Goal: Transaction & Acquisition: Register for event/course

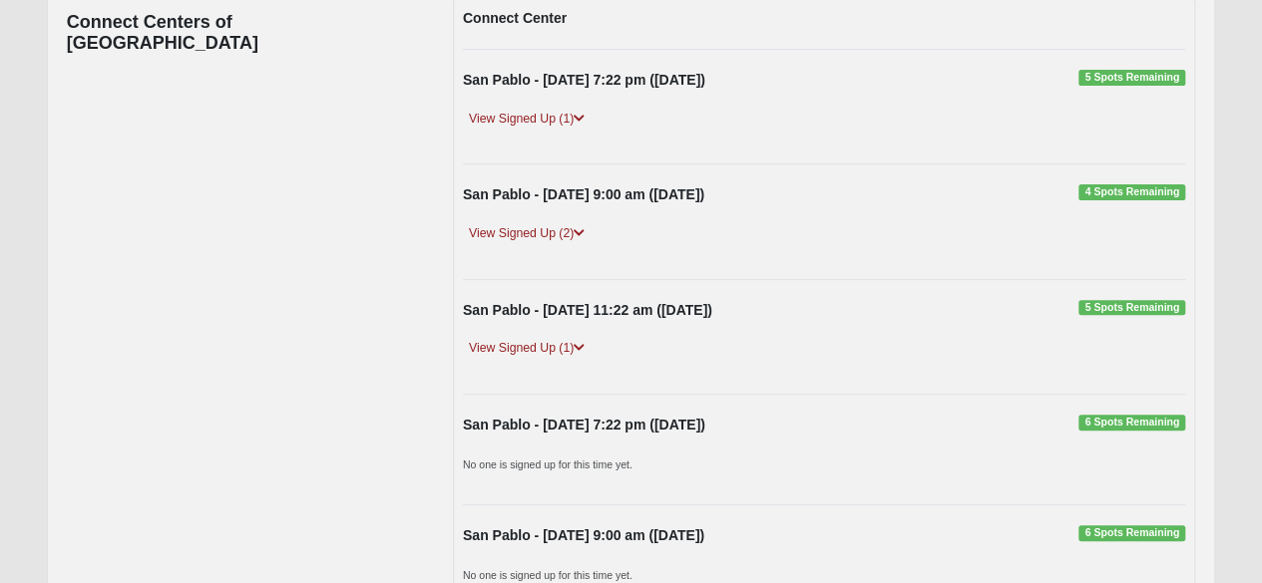
scroll to position [268, 0]
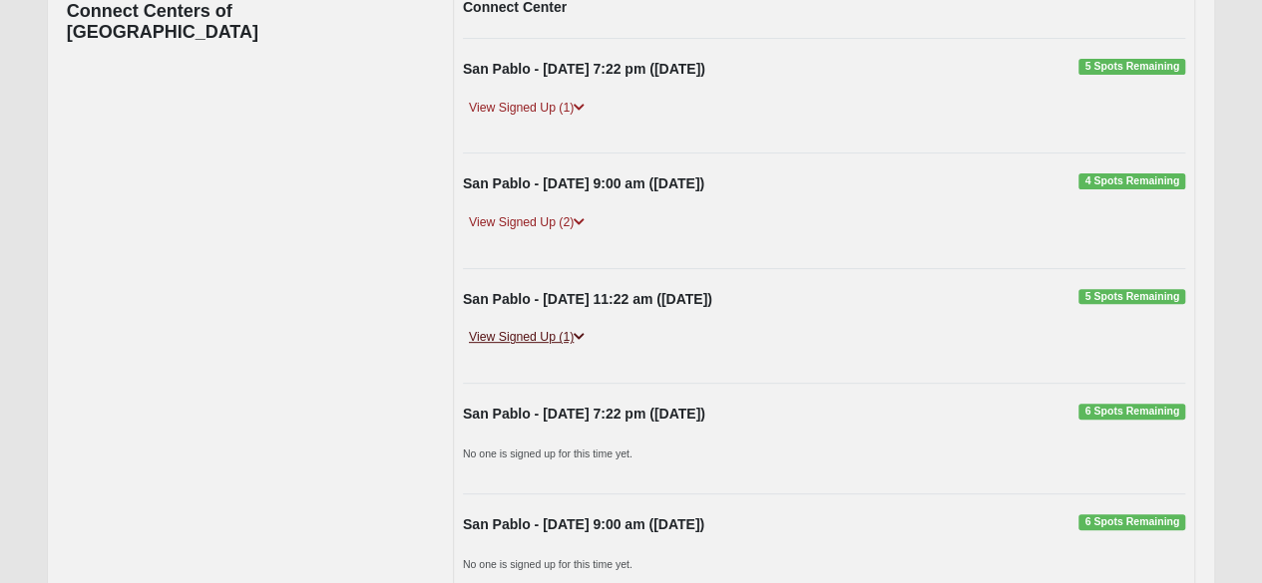
click at [521, 332] on link "View Signed Up (1)" at bounding box center [527, 337] width 128 height 21
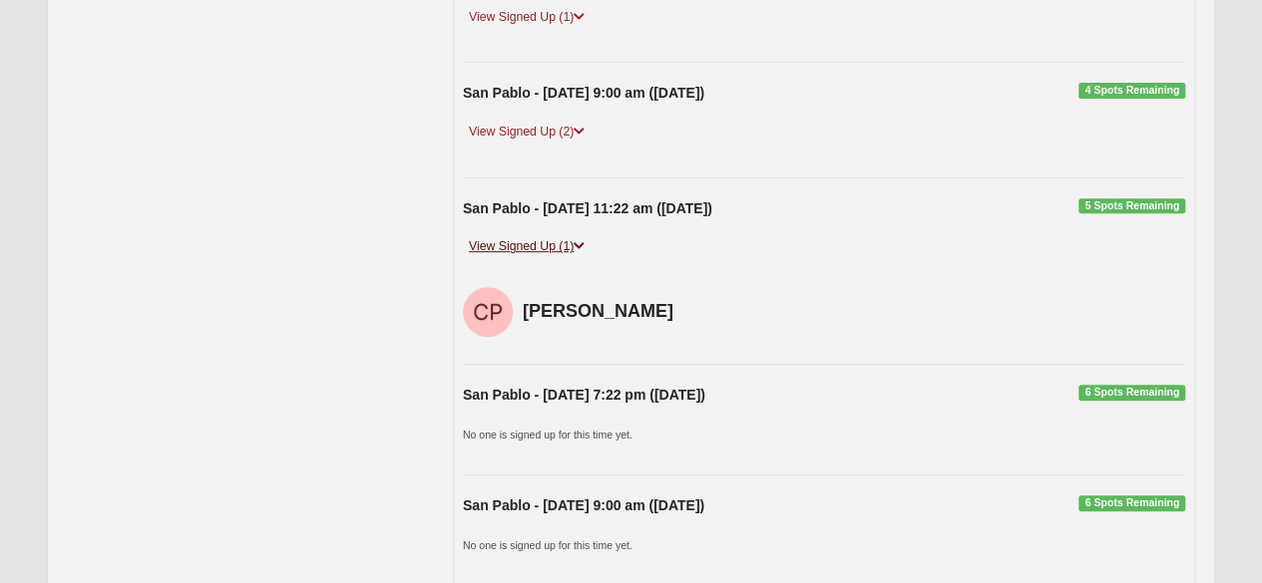
scroll to position [360, 0]
click at [517, 127] on link "View Signed Up (2)" at bounding box center [527, 131] width 128 height 21
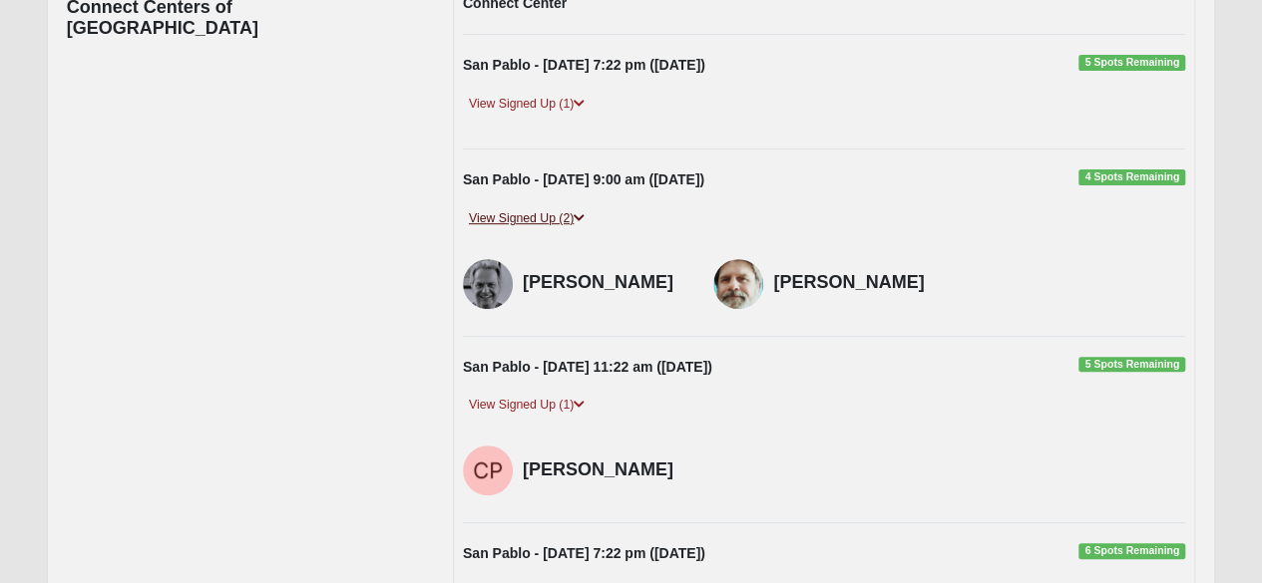
scroll to position [267, 0]
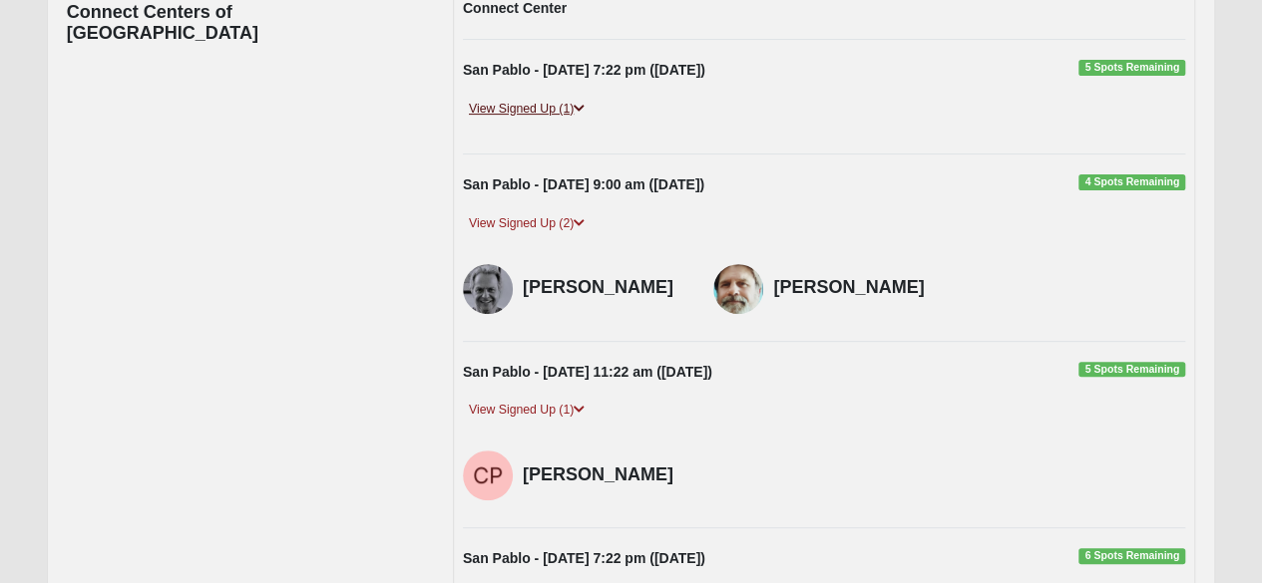
click at [518, 105] on link "View Signed Up (1)" at bounding box center [527, 109] width 128 height 21
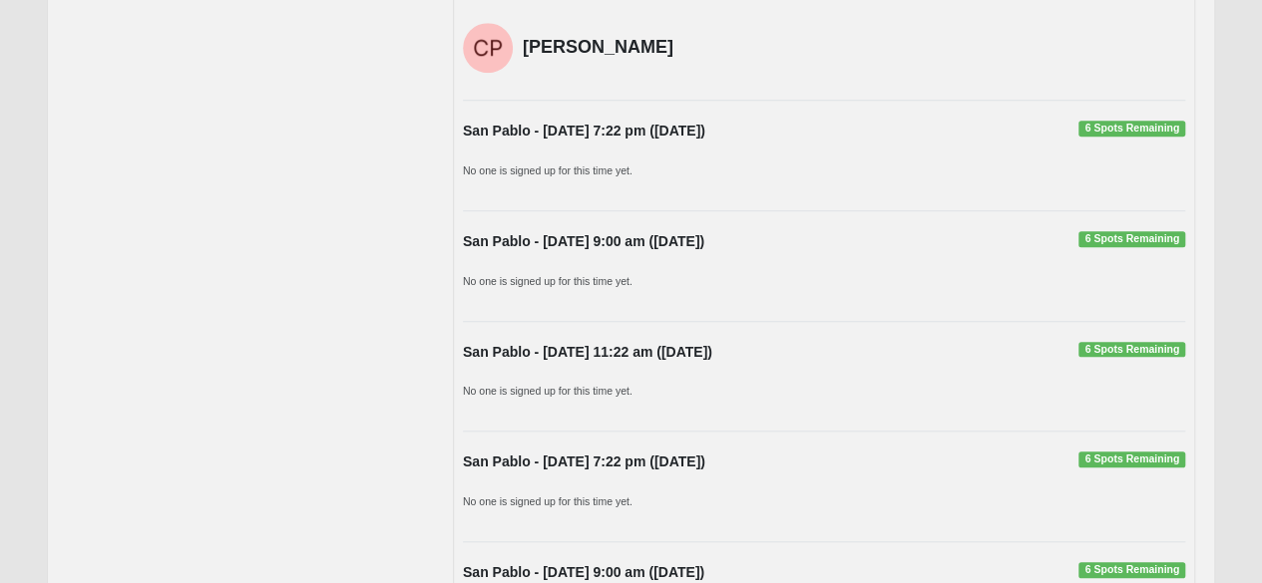
scroll to position [774, 0]
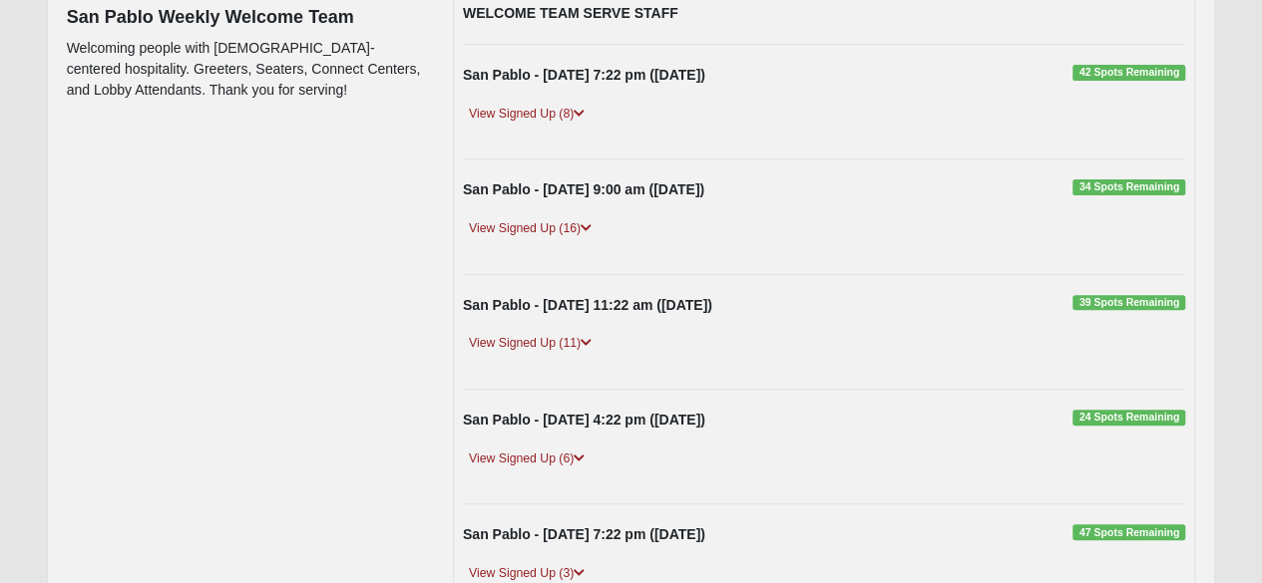
scroll to position [263, 0]
click at [513, 340] on link "View Signed Up (11)" at bounding box center [530, 342] width 135 height 21
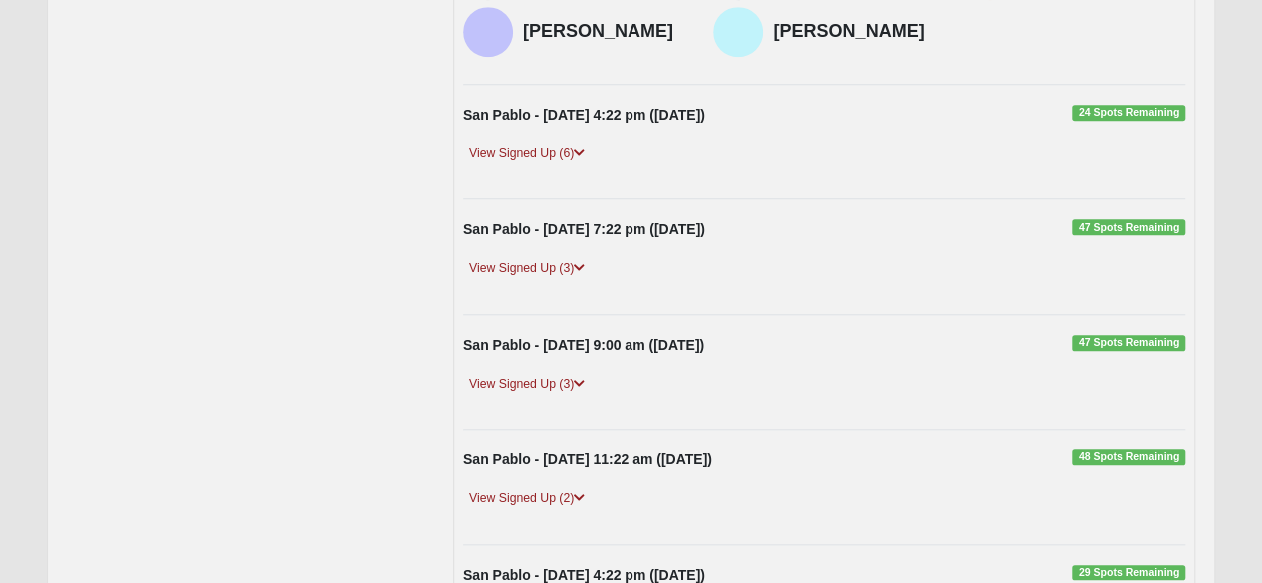
scroll to position [812, 0]
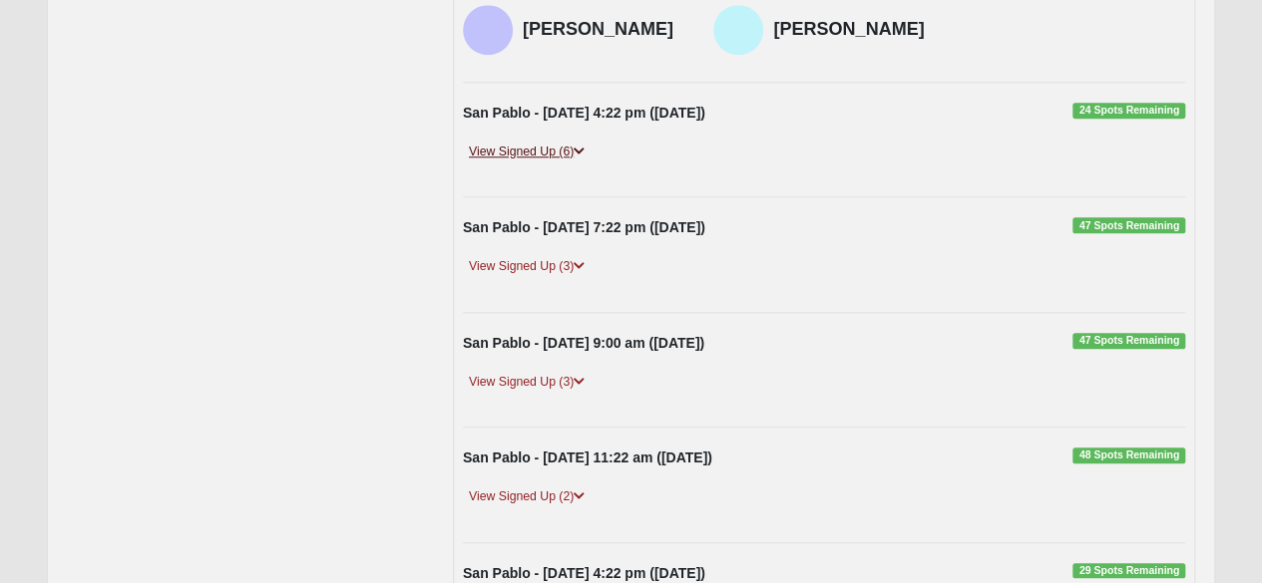
click at [518, 163] on link "View Signed Up (6)" at bounding box center [527, 152] width 128 height 21
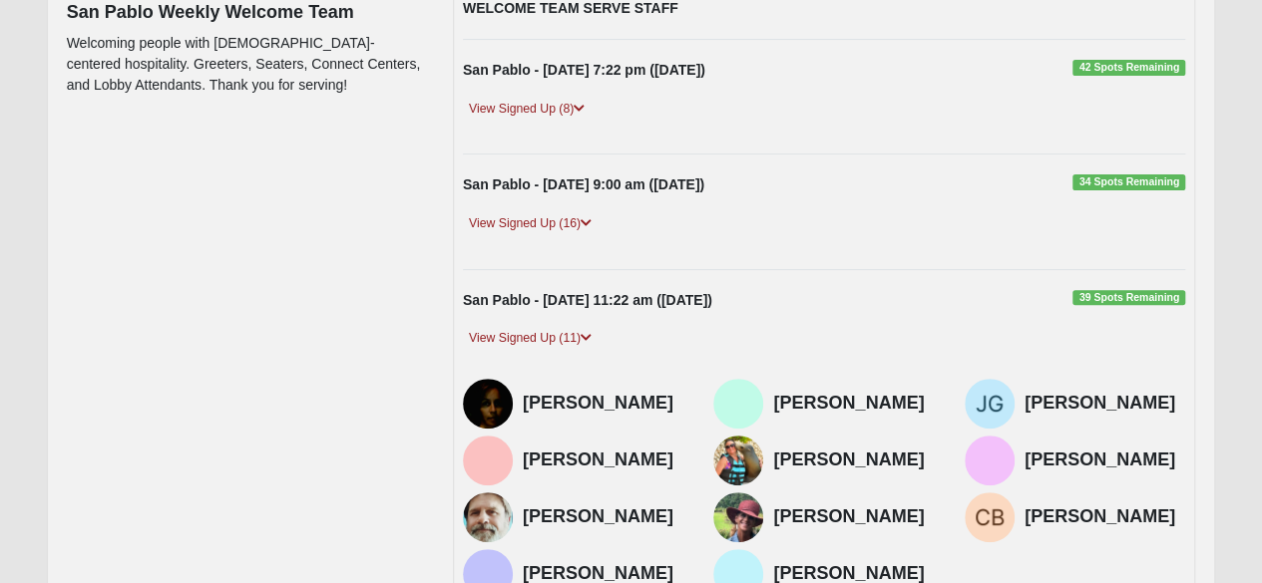
scroll to position [267, 0]
click at [513, 109] on link "View Signed Up (8)" at bounding box center [527, 109] width 128 height 21
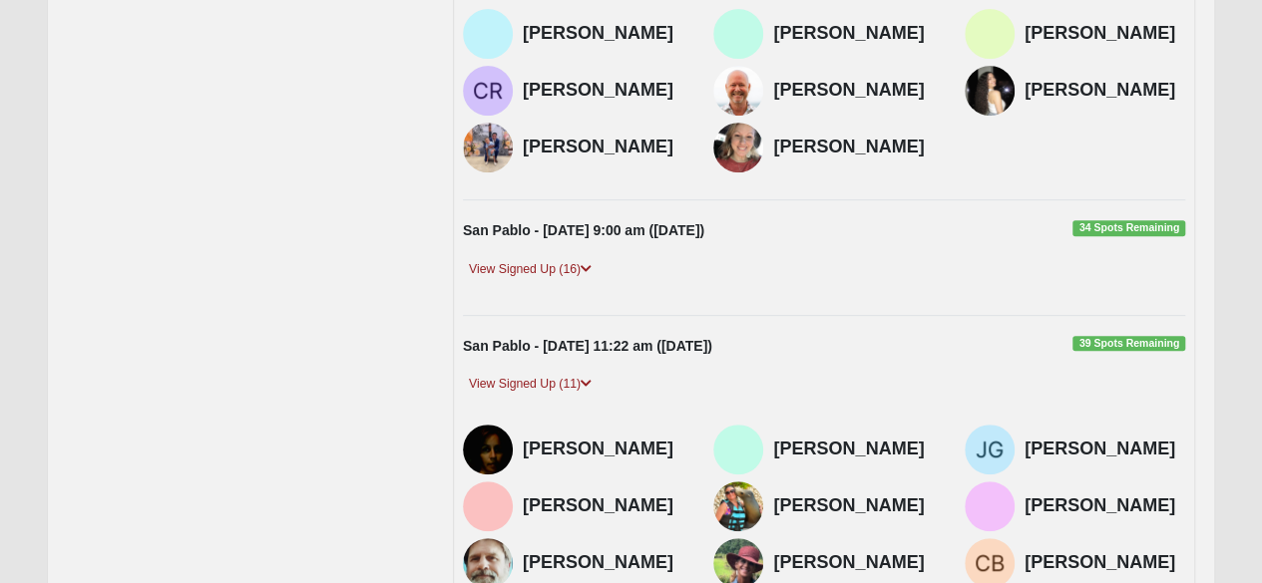
scroll to position [409, 0]
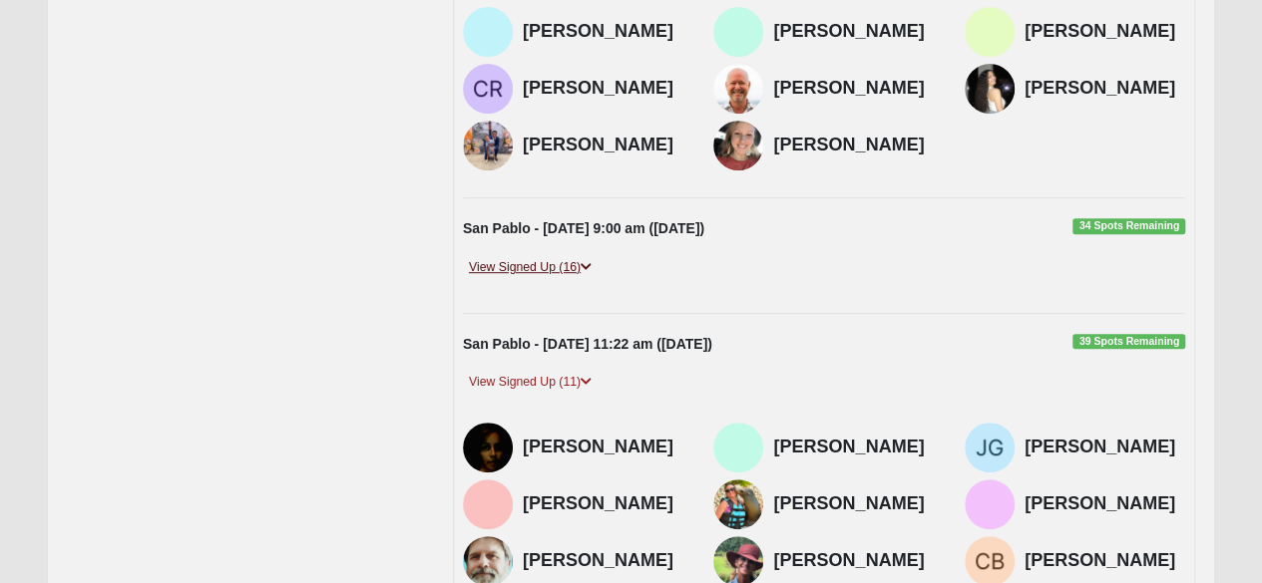
click at [507, 278] on link "View Signed Up (16)" at bounding box center [530, 267] width 135 height 21
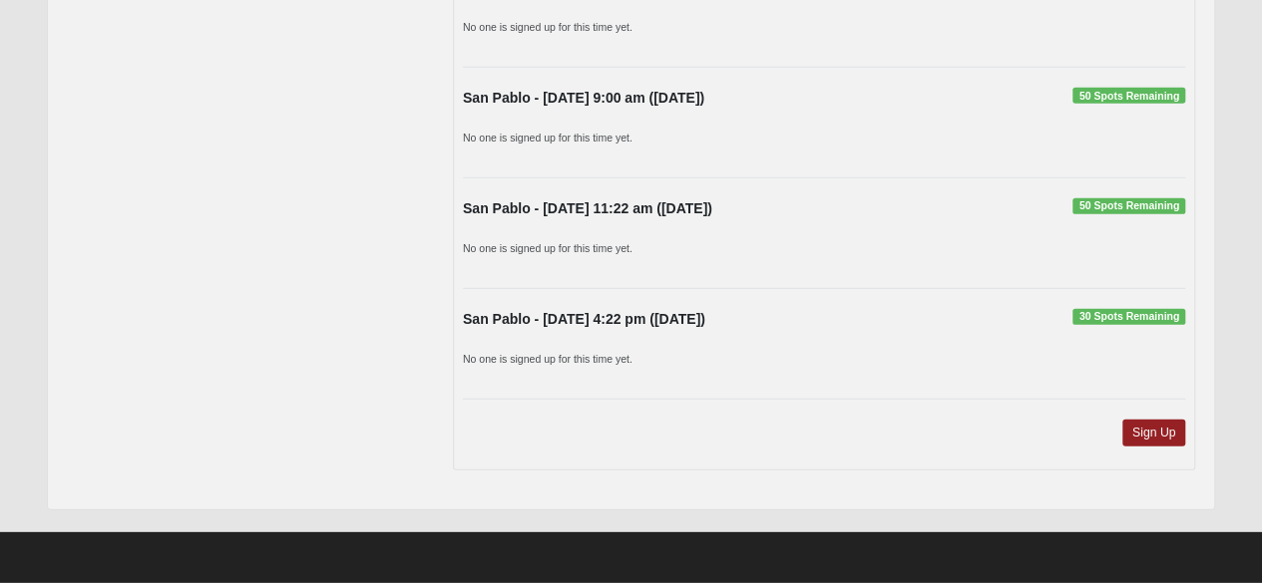
scroll to position [2655, 0]
click at [1144, 430] on link "Sign Up" at bounding box center [1154, 433] width 64 height 27
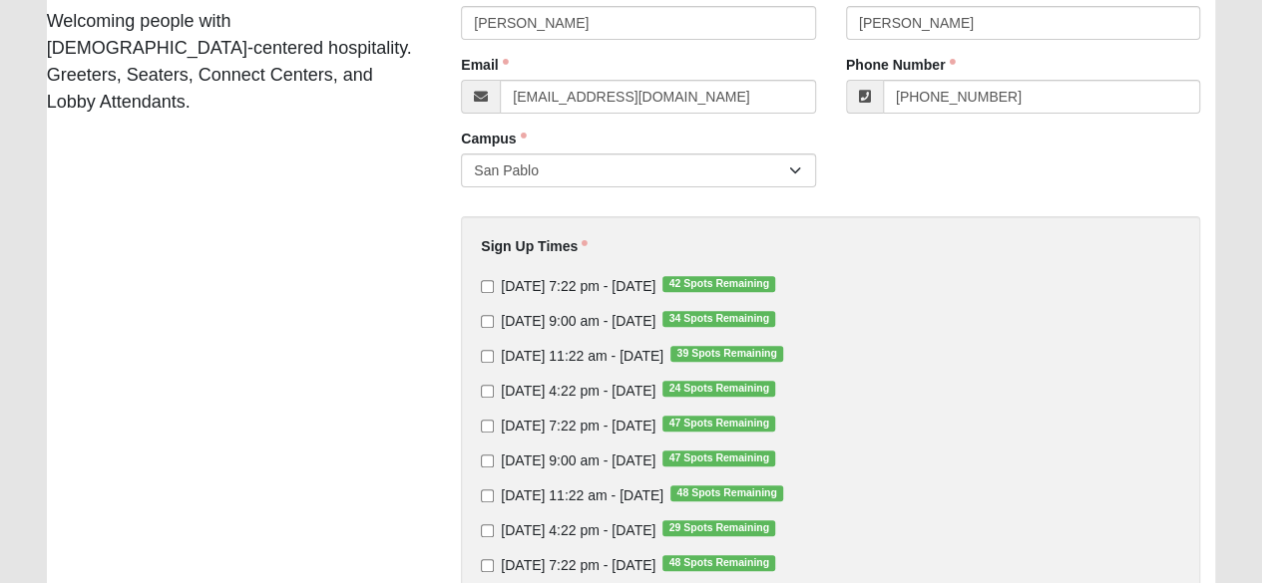
scroll to position [225, 0]
click at [483, 356] on input "[DATE] 11:22 am - [DATE] 39 Spots Remaining" at bounding box center [487, 355] width 13 height 13
checkbox input "true"
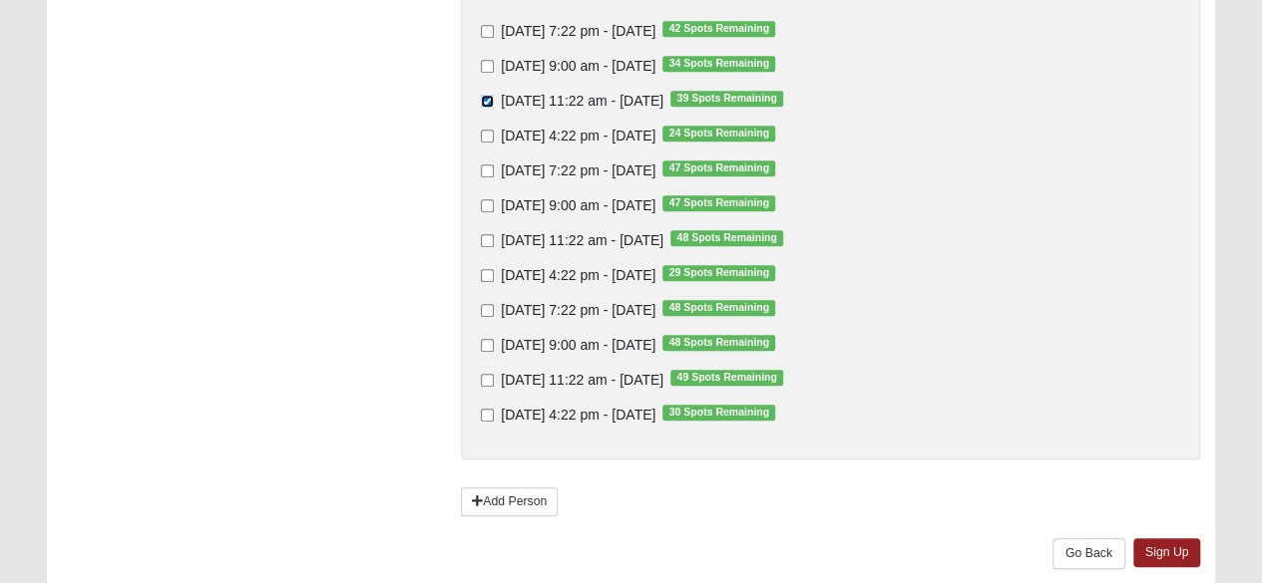
scroll to position [481, 0]
click at [488, 236] on input "[DATE] 11:22 am - [DATE] 48 Spots Remaining" at bounding box center [487, 239] width 13 height 13
checkbox input "true"
click at [1155, 554] on link "Sign Up" at bounding box center [1167, 552] width 68 height 29
